Goal: Information Seeking & Learning: Understand process/instructions

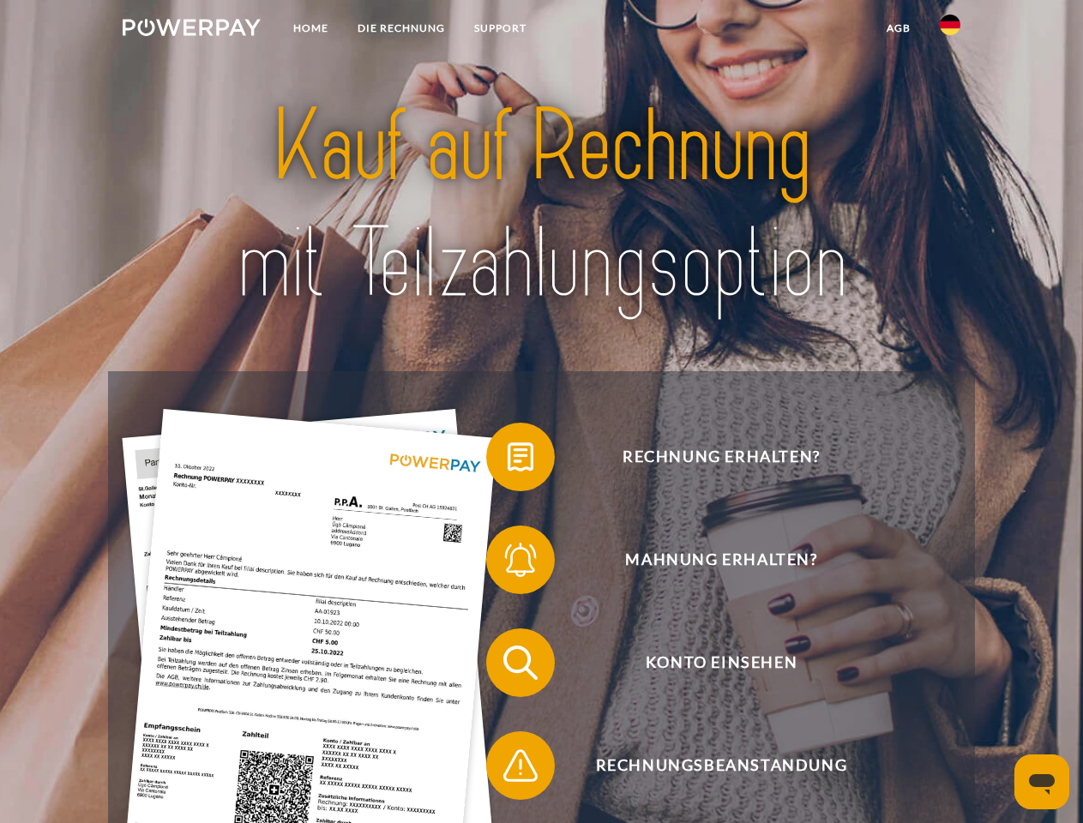
click at [191, 30] on img at bounding box center [192, 27] width 138 height 17
click at [950, 30] on img at bounding box center [950, 25] width 21 height 21
click at [898, 28] on link "agb" at bounding box center [898, 28] width 53 height 31
click at [508, 460] on span at bounding box center [495, 457] width 86 height 86
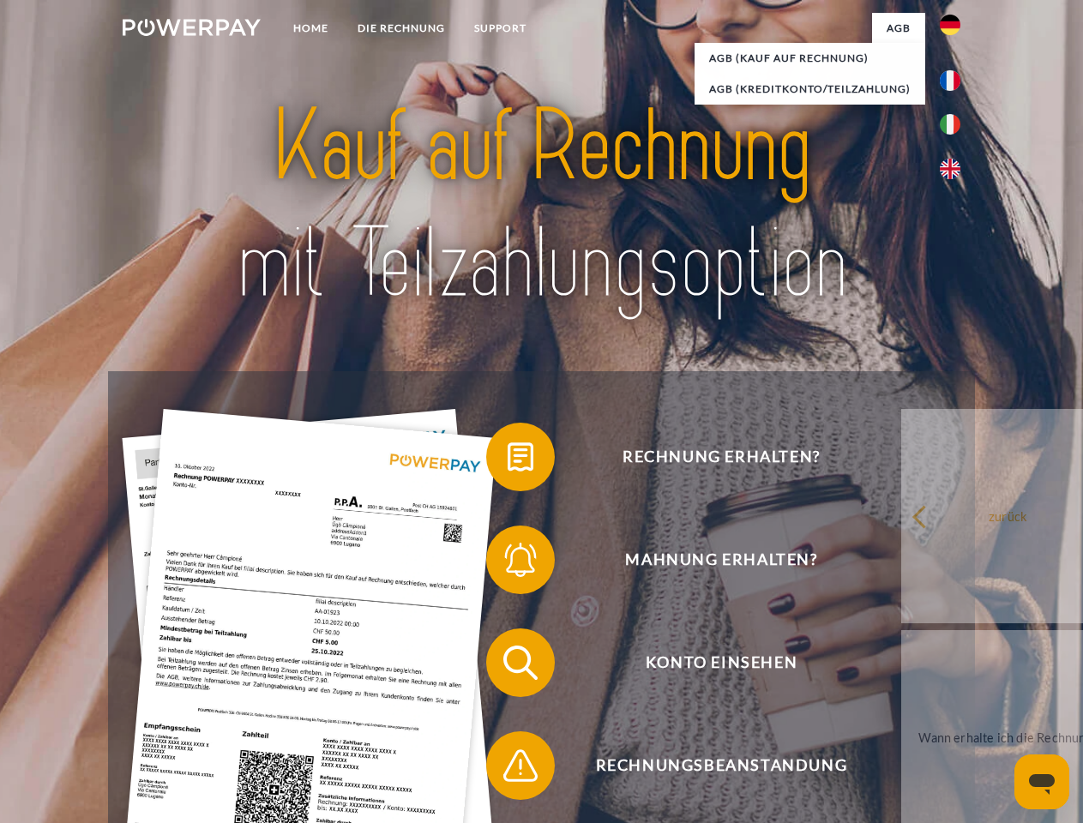
click at [508, 563] on span at bounding box center [495, 560] width 86 height 86
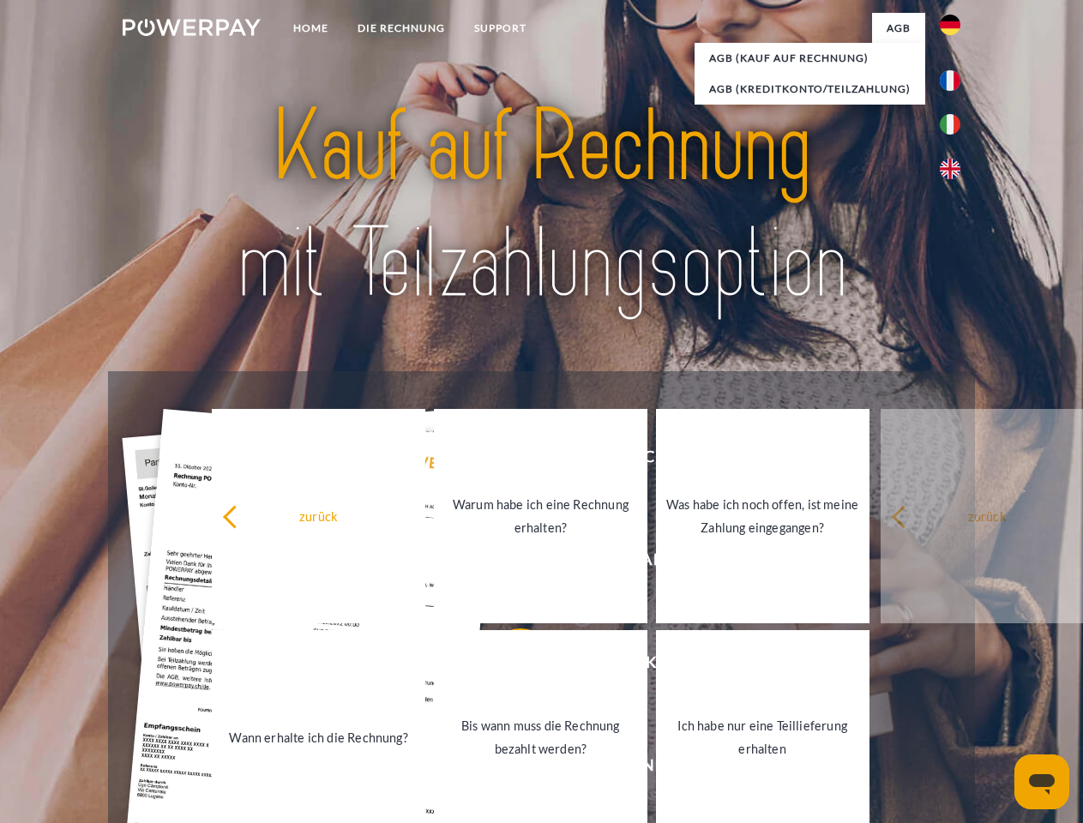
click at [508, 666] on link "Bis wann muss die Rechnung bezahlt werden?" at bounding box center [540, 737] width 213 height 214
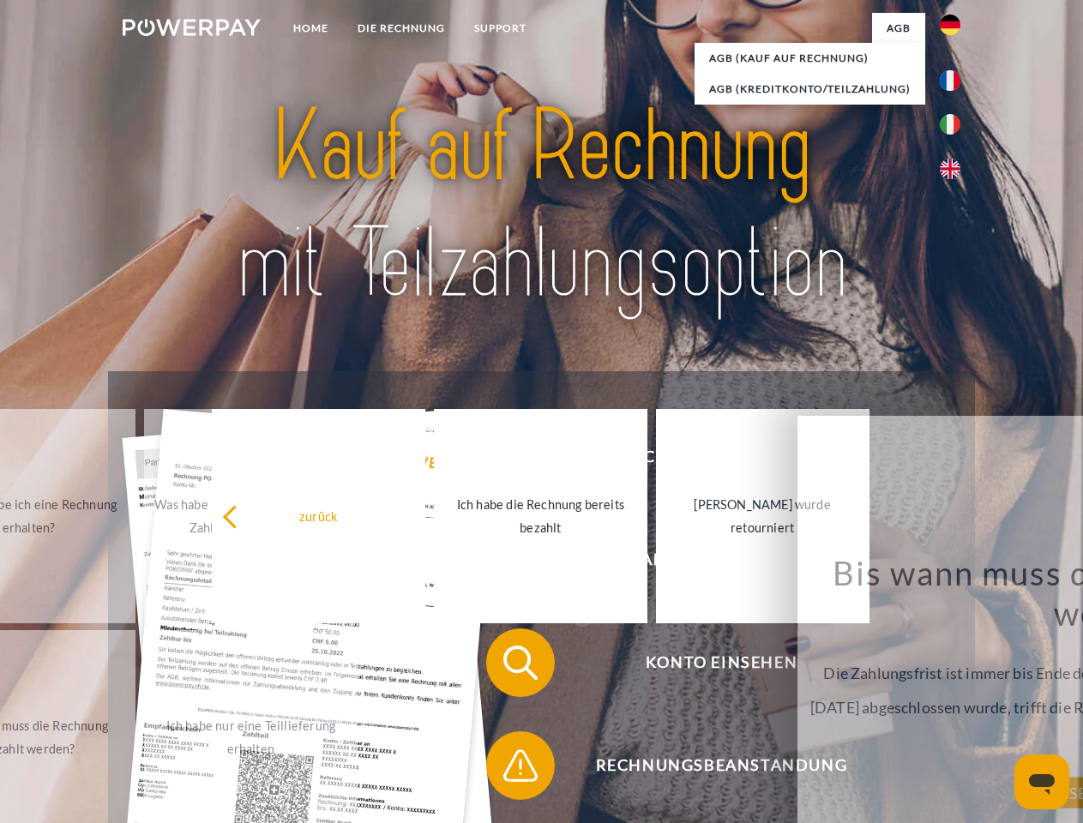
click at [508, 769] on span at bounding box center [495, 766] width 86 height 86
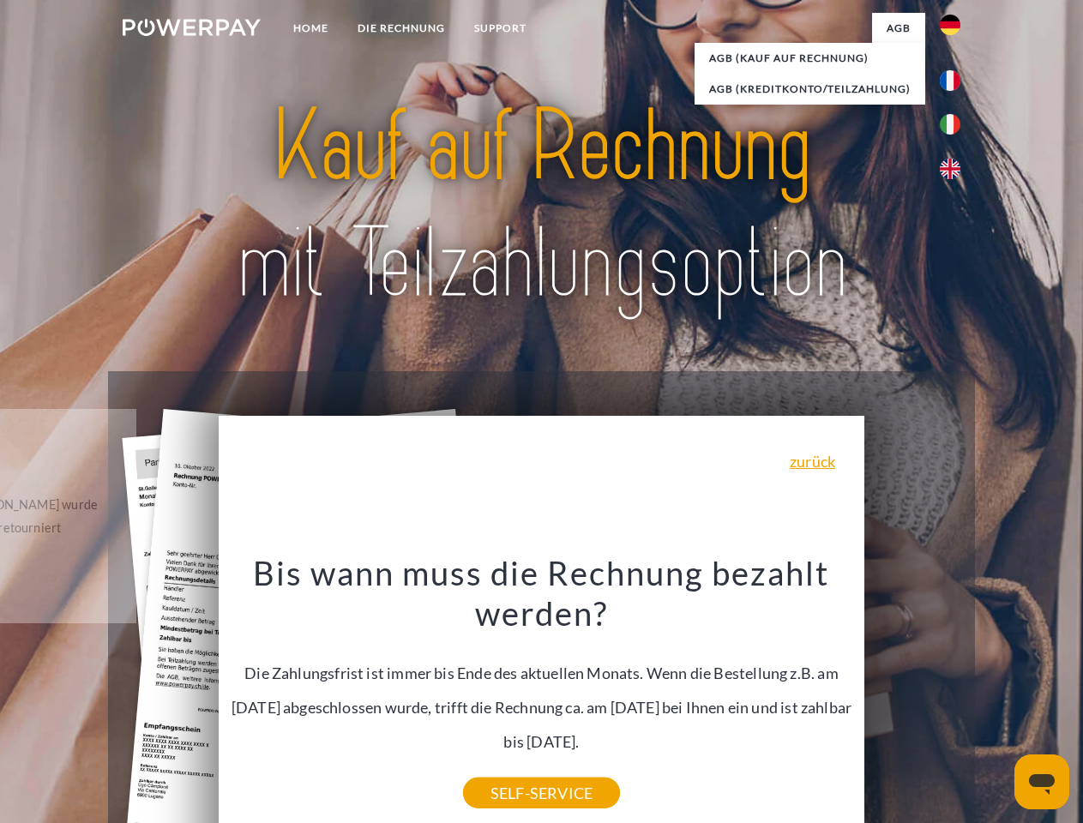
click at [1042, 782] on icon "Messaging-Fenster öffnen" at bounding box center [1042, 784] width 26 height 21
